Goal: Information Seeking & Learning: Understand process/instructions

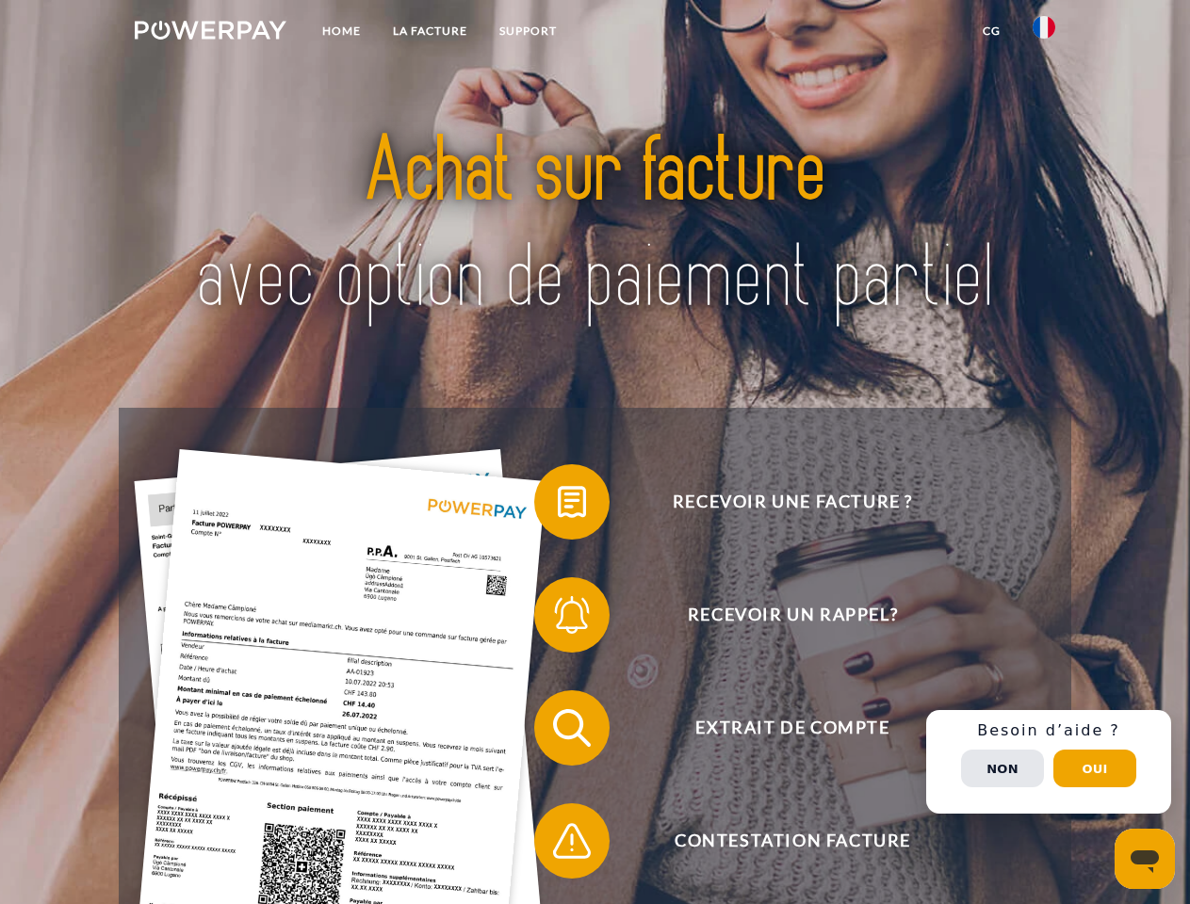
click at [210, 33] on img at bounding box center [211, 30] width 152 height 19
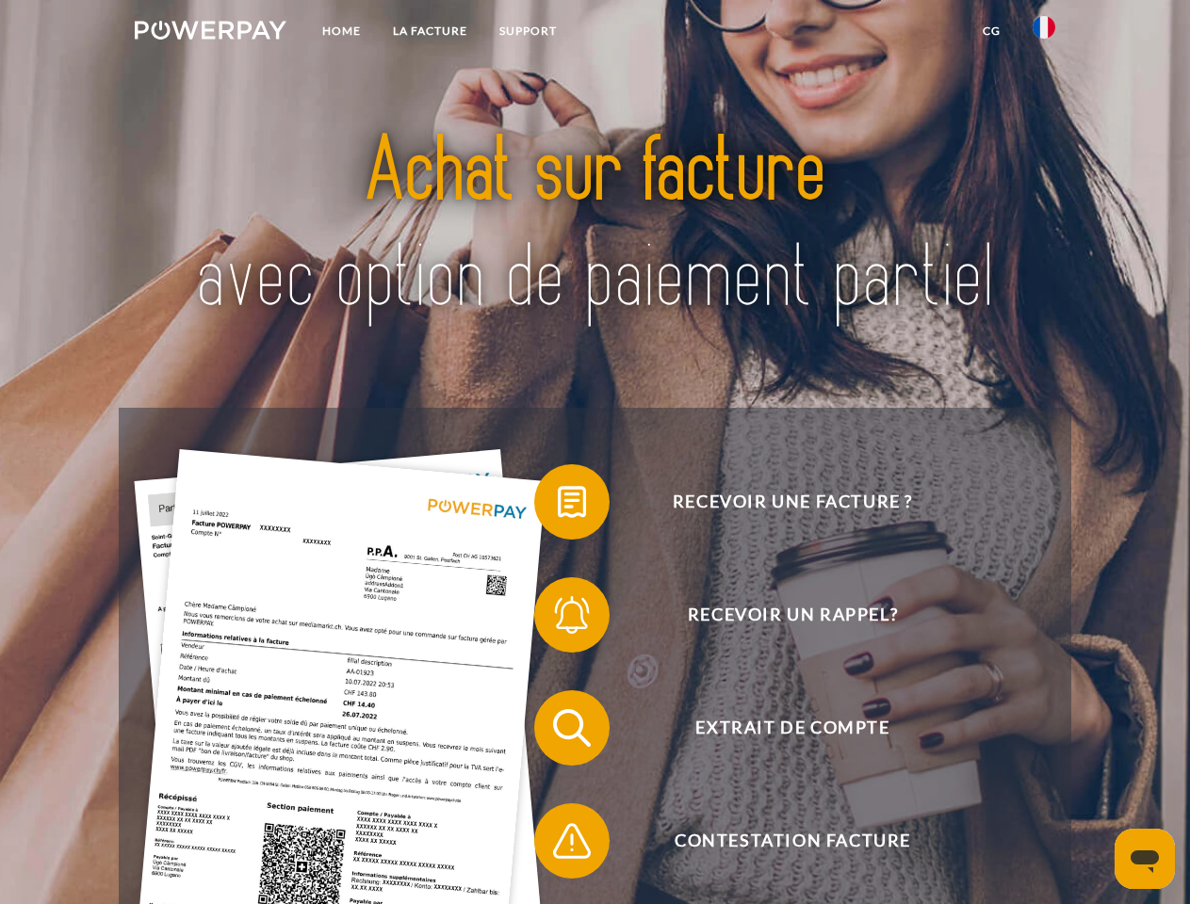
click at [1044, 33] on img at bounding box center [1044, 27] width 23 height 23
click at [991, 31] on link "CG" at bounding box center [992, 31] width 50 height 34
click at [558, 506] on span at bounding box center [543, 502] width 94 height 94
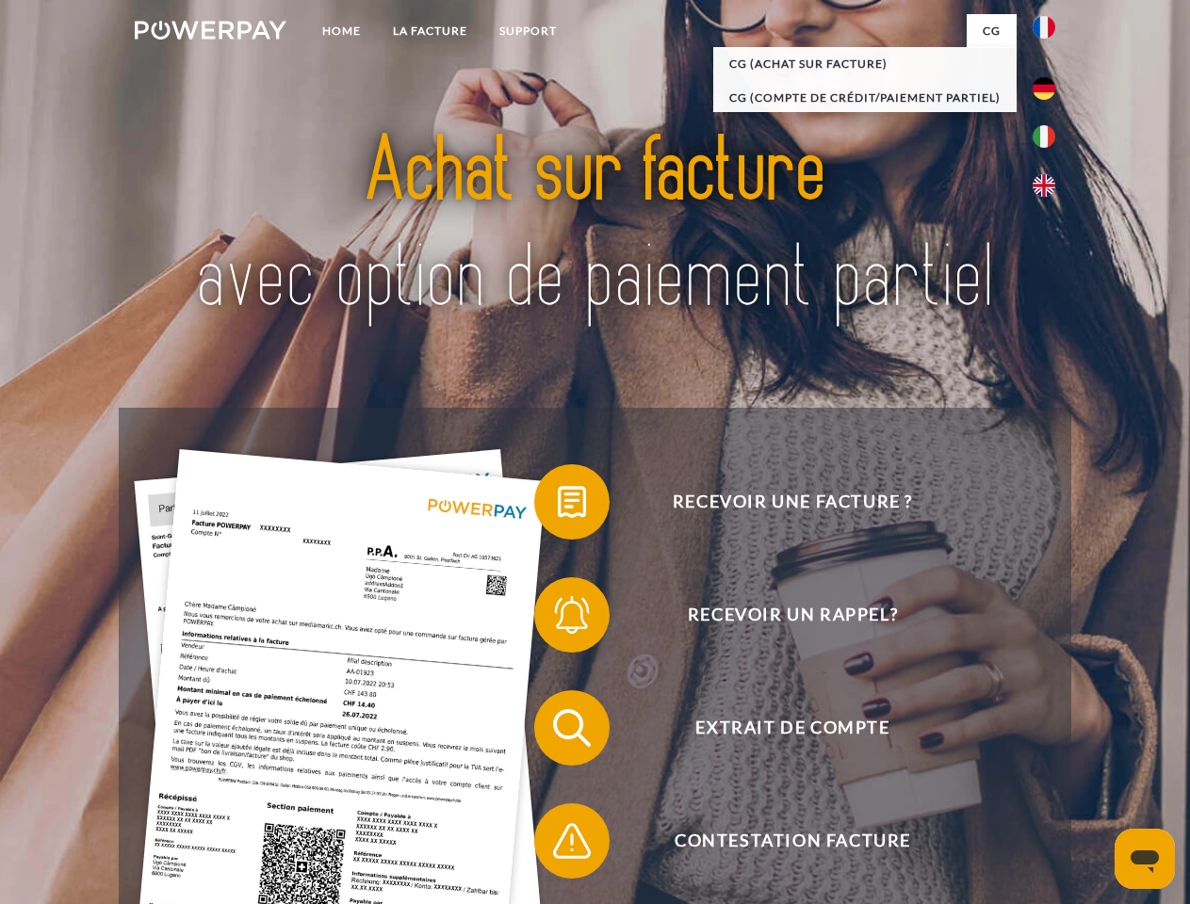
click at [558, 619] on span at bounding box center [543, 615] width 94 height 94
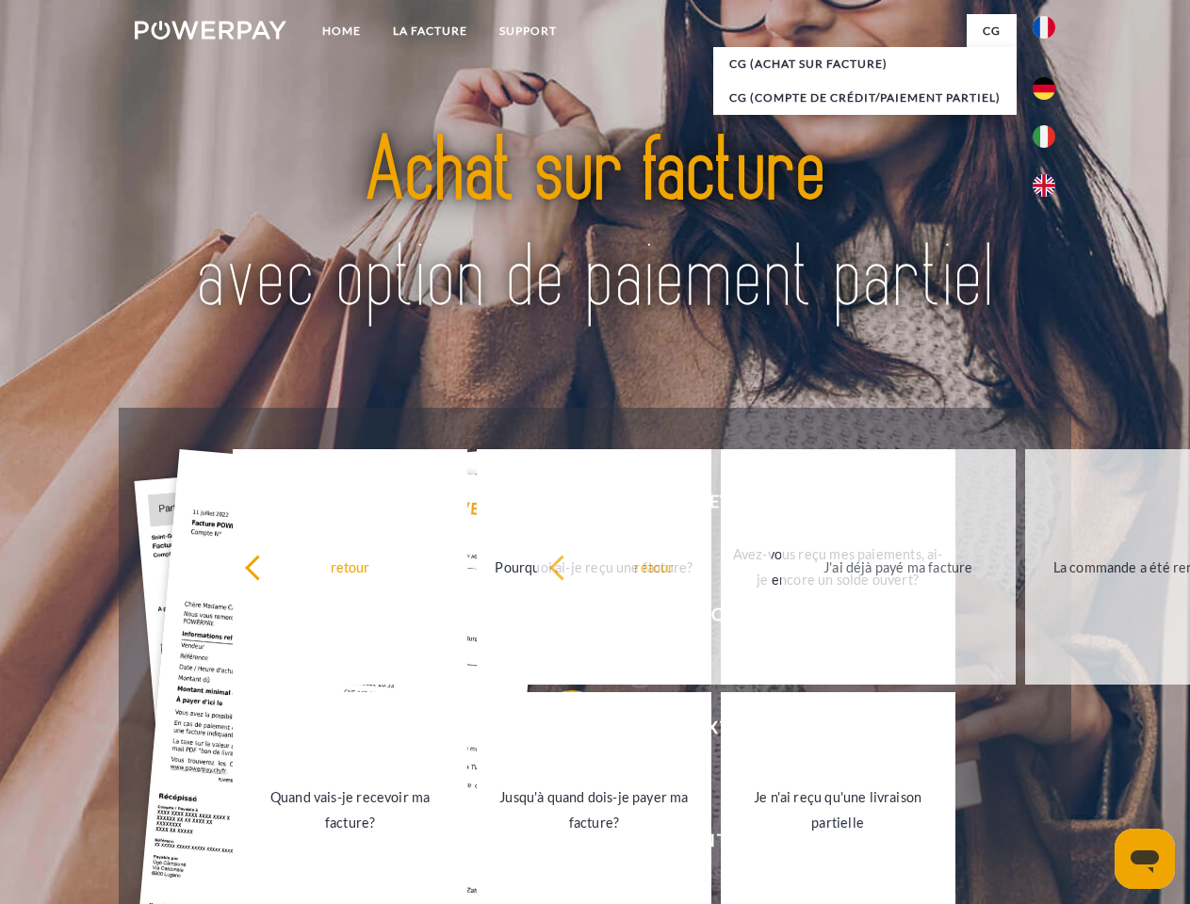
click at [558, 732] on link "Jusqu'à quand dois-je payer ma facture?" at bounding box center [594, 810] width 235 height 236
click at [721, 845] on link "Je n'ai reçu qu'une livraison partielle" at bounding box center [838, 810] width 235 height 236
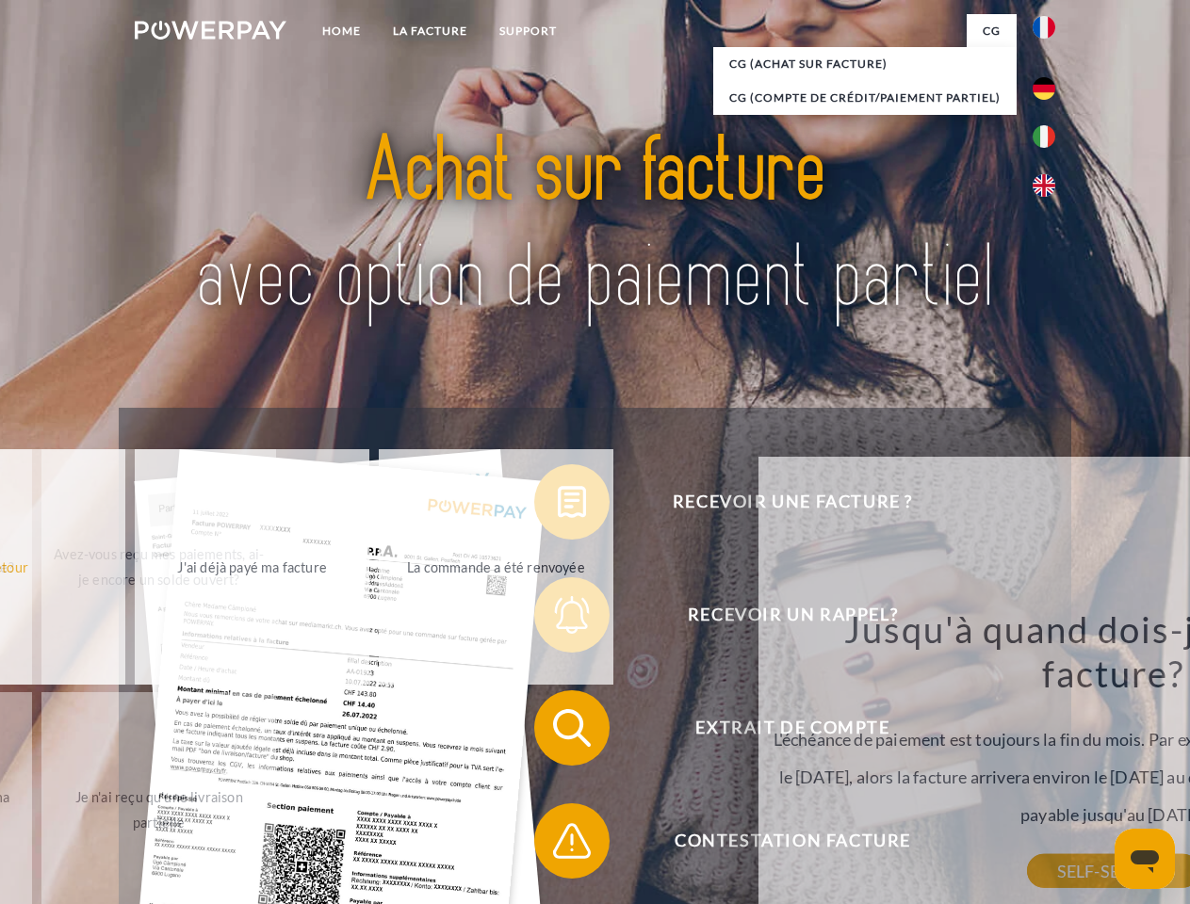
click at [1049, 762] on div "Recevoir une facture ? Recevoir un rappel? Extrait de compte retour" at bounding box center [595, 785] width 952 height 754
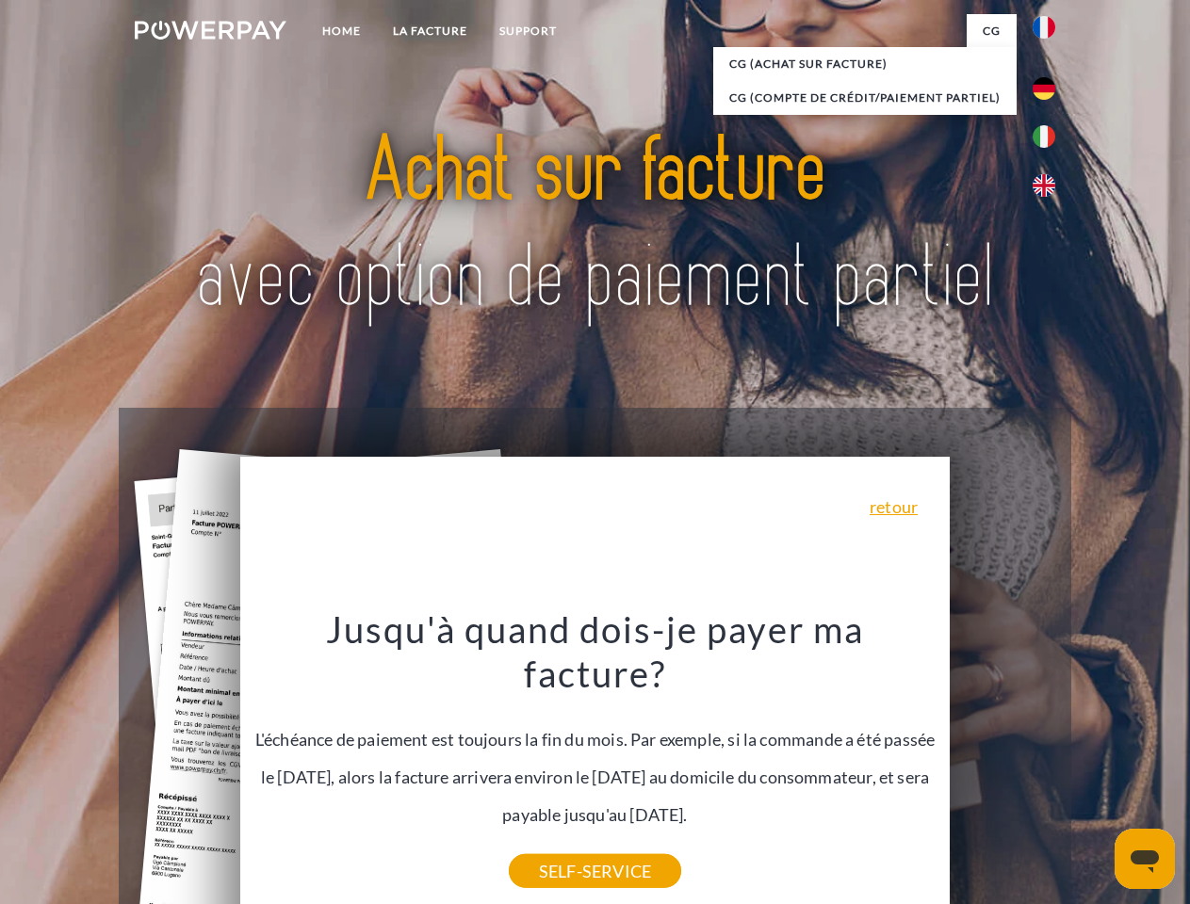
click at [1002, 766] on span "Extrait de compte" at bounding box center [792, 728] width 462 height 75
click at [1095, 769] on header "Home LA FACTURE Support" at bounding box center [595, 650] width 1190 height 1301
